Goal: Find specific page/section: Find specific page/section

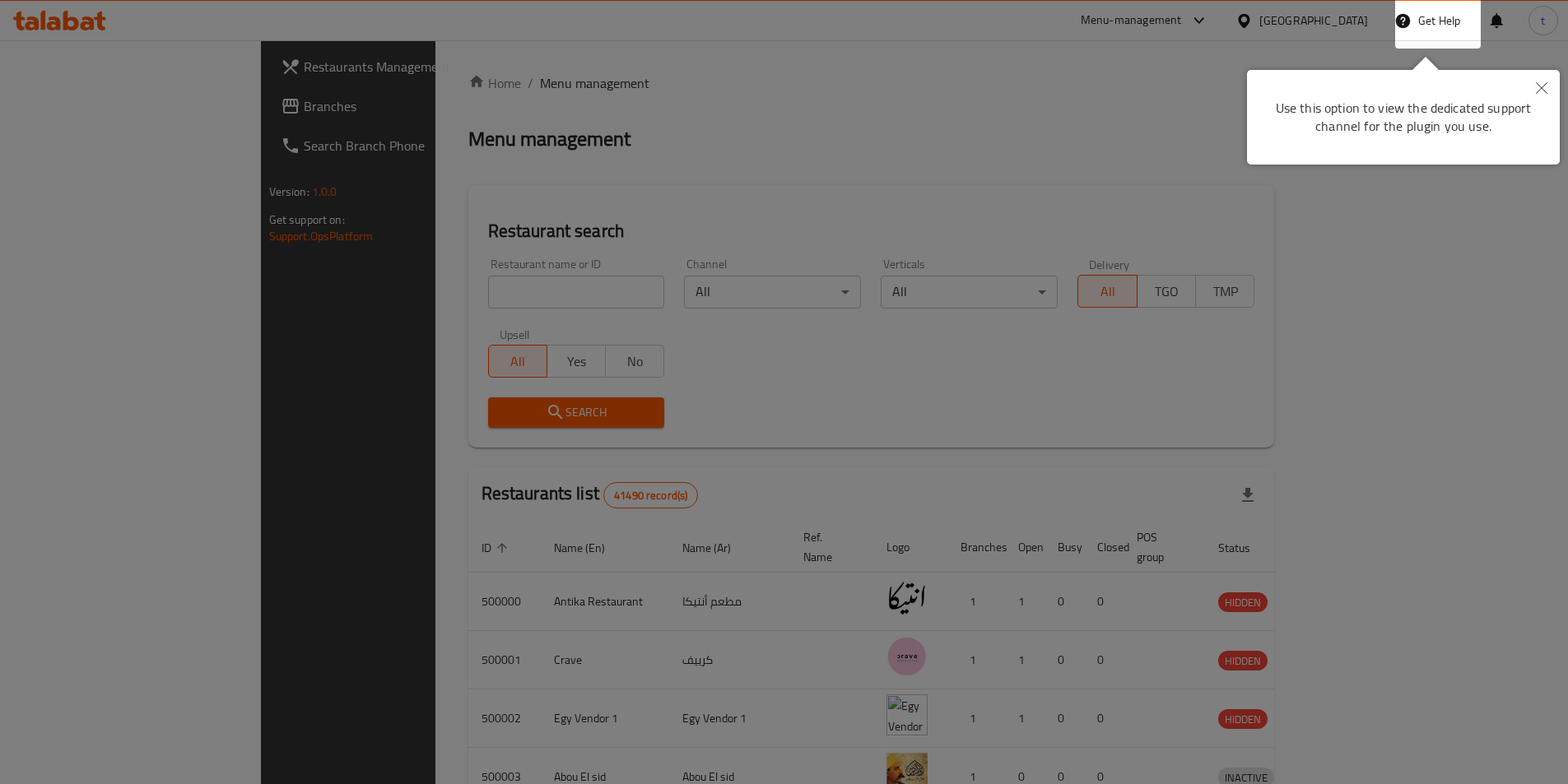
click at [1539, 83] on icon "Close" at bounding box center [1542, 88] width 12 height 12
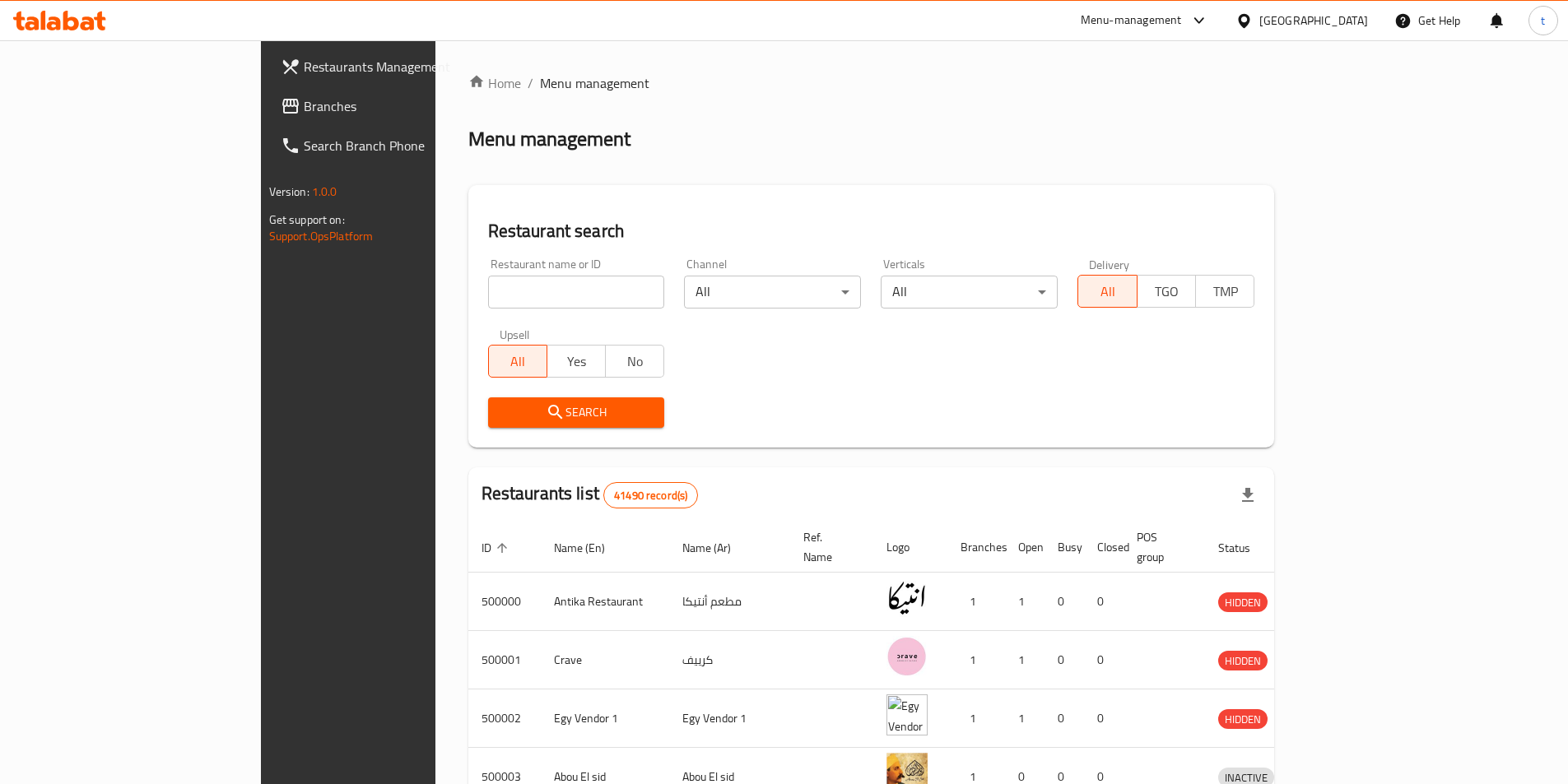
drag, startPoint x: 145, startPoint y: 114, endPoint x: 184, endPoint y: 131, distance: 42.5
click at [304, 114] on span "Branches" at bounding box center [406, 106] width 206 height 19
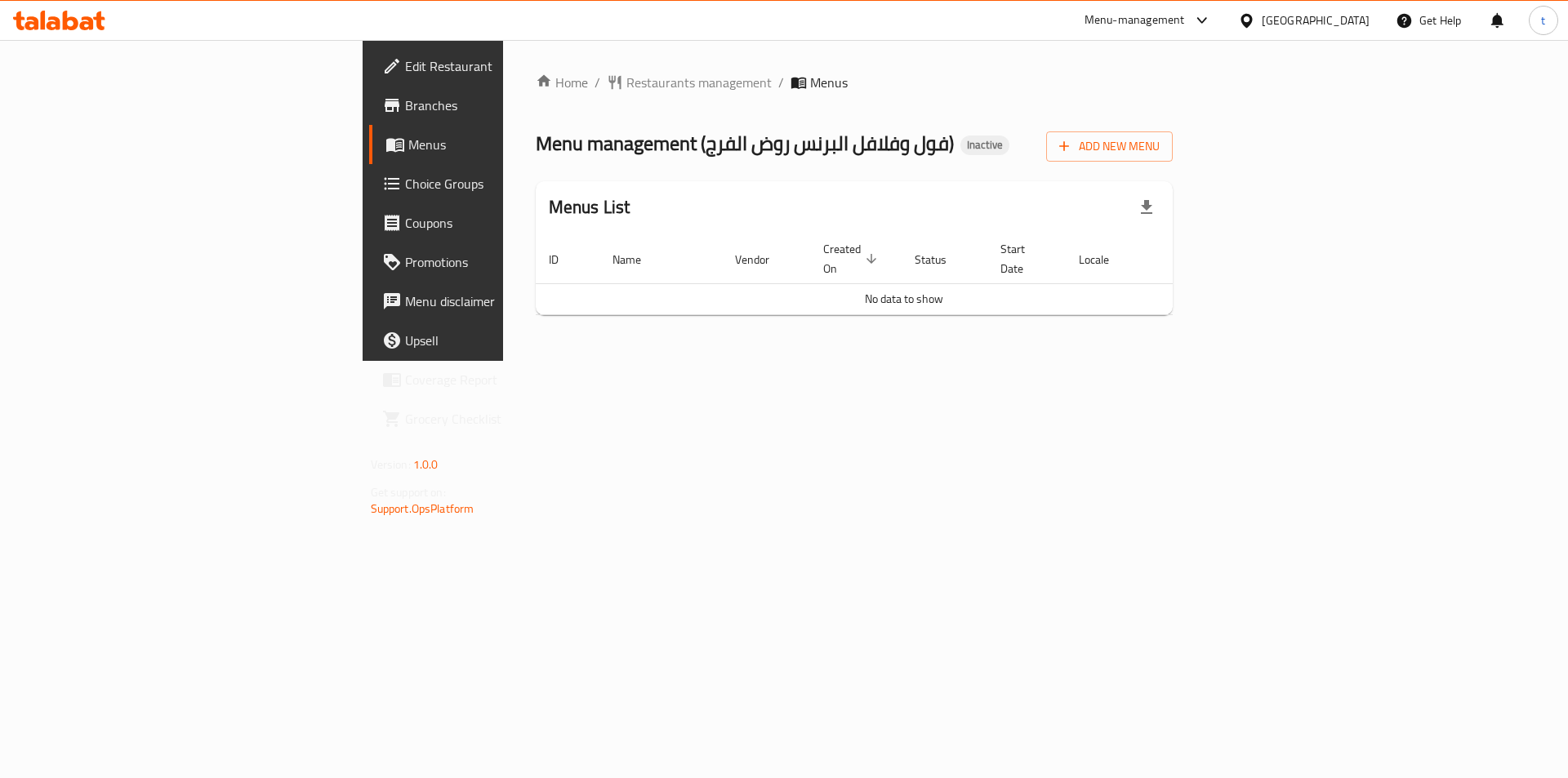
click at [369, 81] on link "Edit Restaurant" at bounding box center [497, 65] width 256 height 39
